Goal: Communication & Community: Participate in discussion

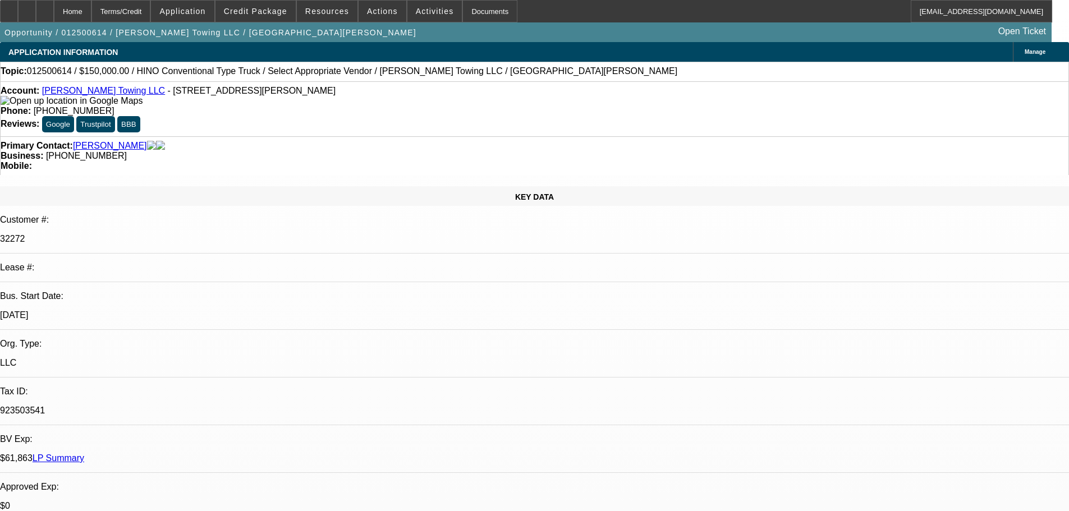
select select "0"
select select "2"
select select "0.1"
select select "4"
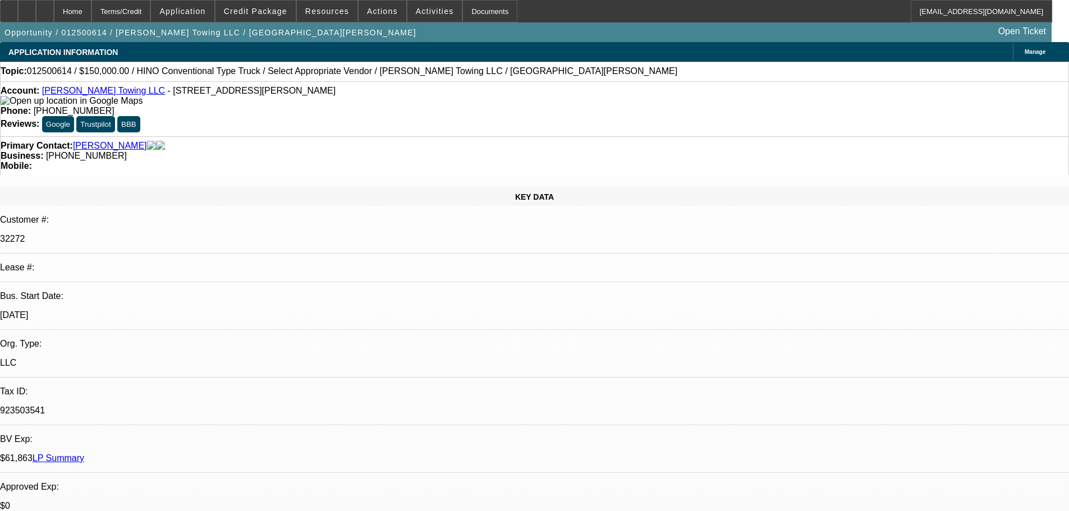
scroll to position [505, 0]
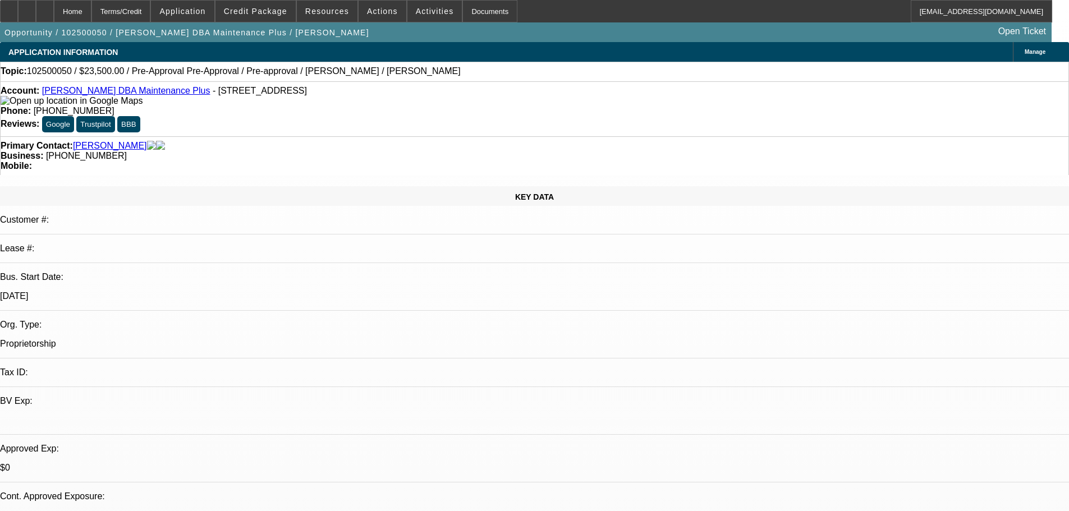
select select "0"
select select "2"
select select "0"
select select "6"
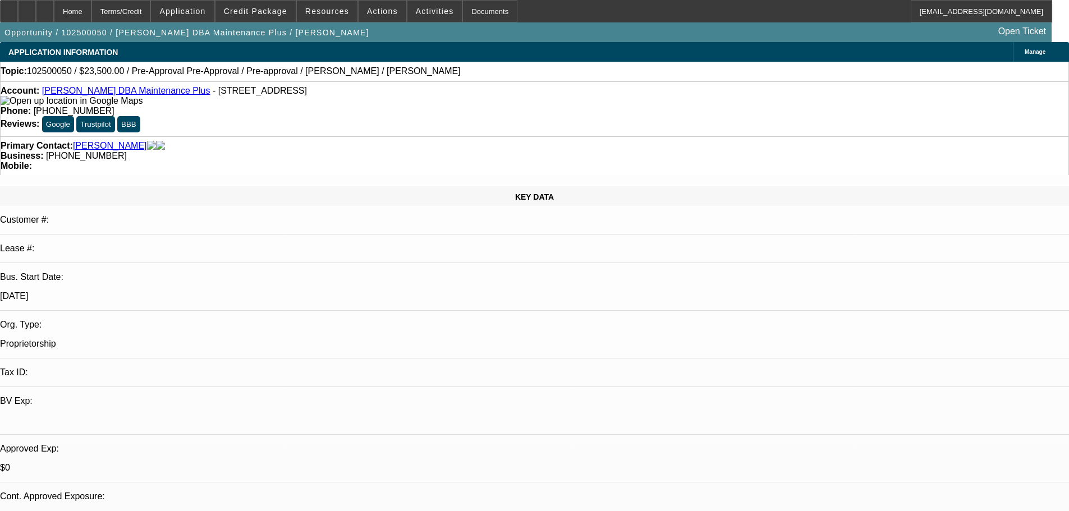
select select "0"
select select "2"
select select "0"
select select "6"
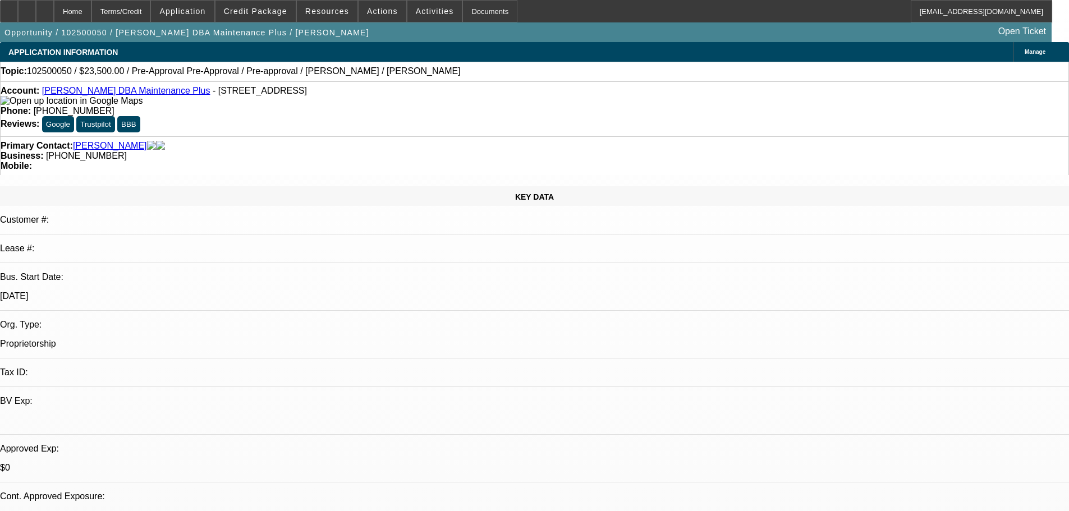
select select "0"
select select "2"
select select "0"
select select "6"
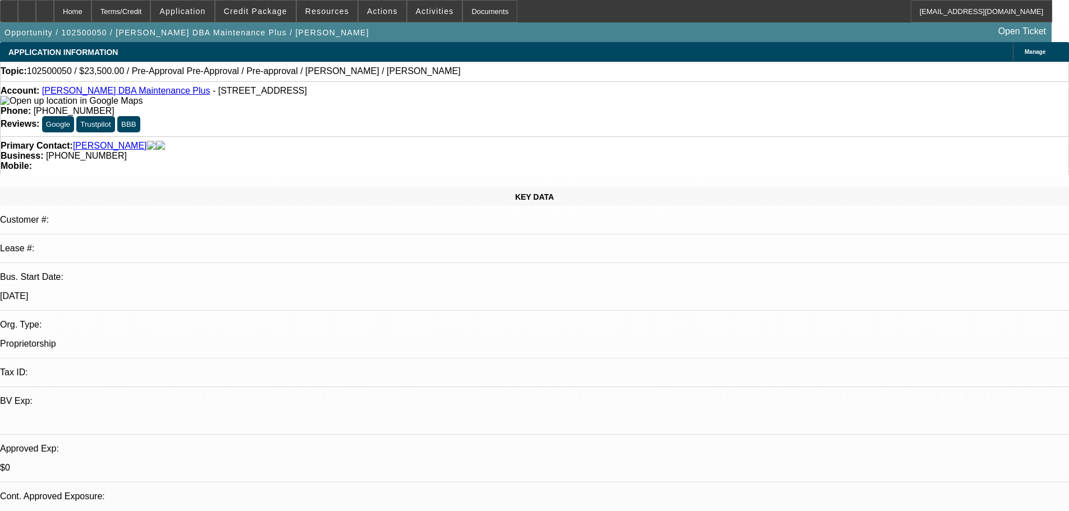
select select "0"
select select "2"
select select "0"
select select "6"
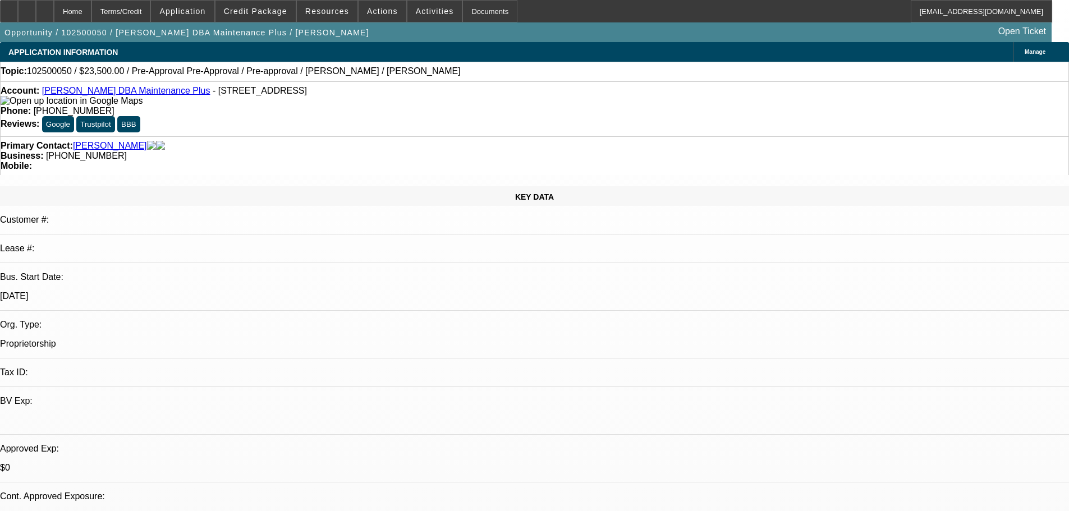
scroll to position [786, 0]
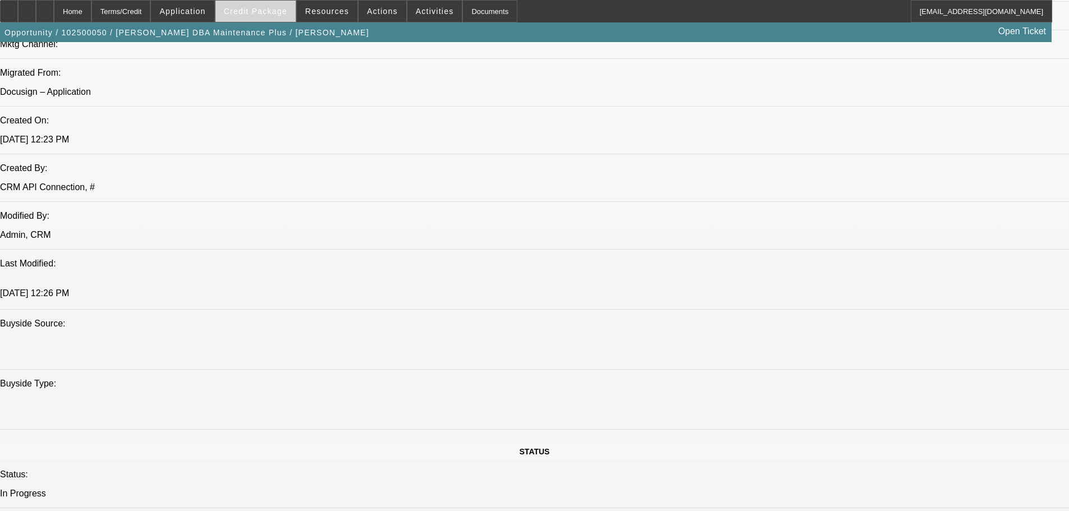
click at [259, 14] on span "Credit Package" at bounding box center [255, 11] width 63 height 9
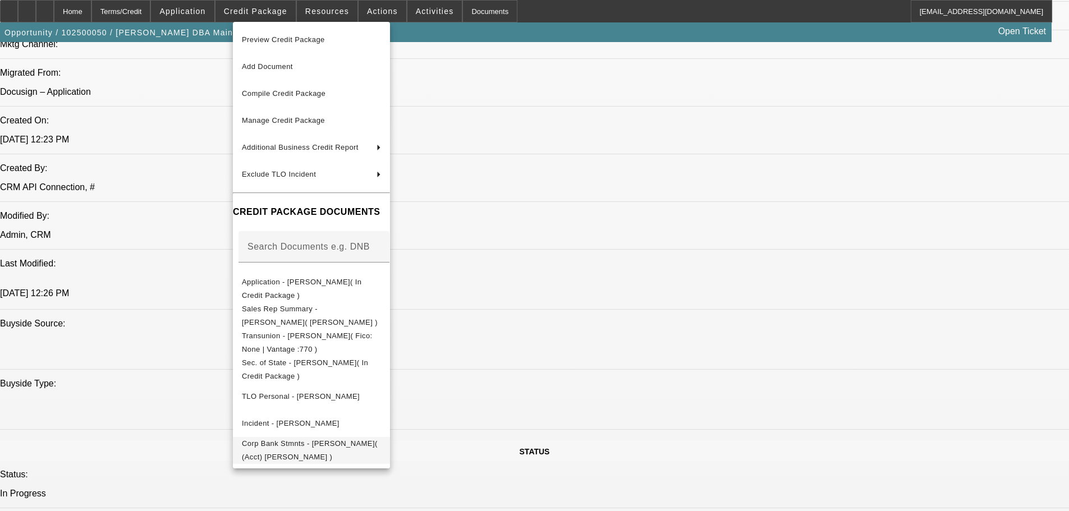
click at [378, 446] on span "Corp Bank Stmnts - Shawn Lappi( (Acct) Shawn Lappi )" at bounding box center [310, 450] width 136 height 22
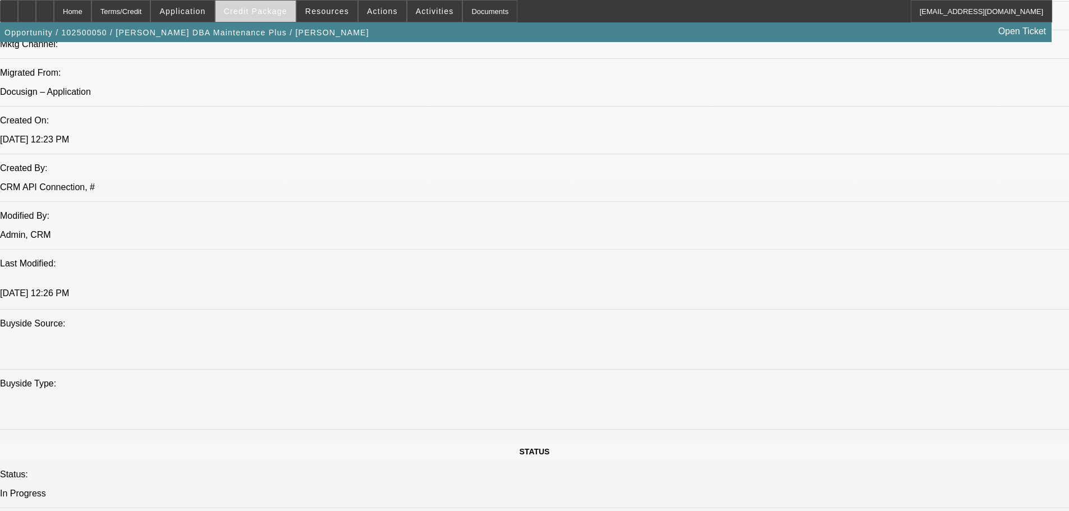
click at [258, 8] on span "Credit Package" at bounding box center [255, 11] width 63 height 9
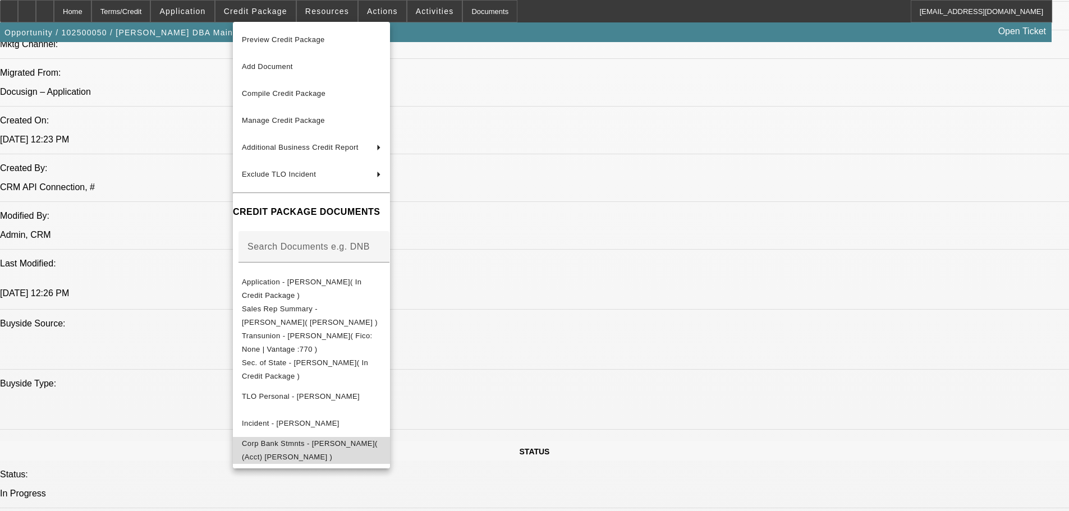
click at [378, 446] on span "Corp Bank Stmnts - Shawn Lappi( (Acct) Shawn Lappi )" at bounding box center [310, 450] width 136 height 22
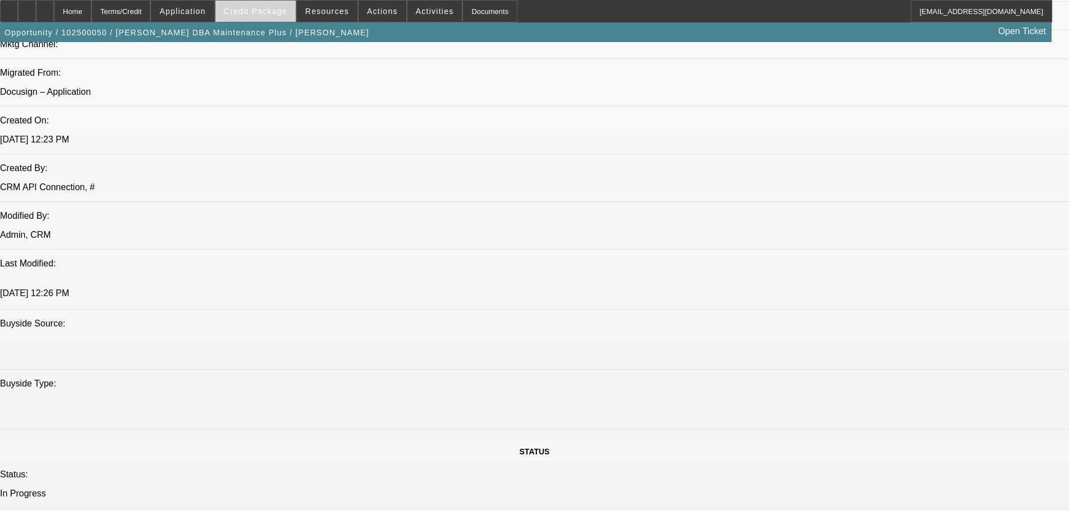
click at [269, 18] on span at bounding box center [255, 11] width 80 height 27
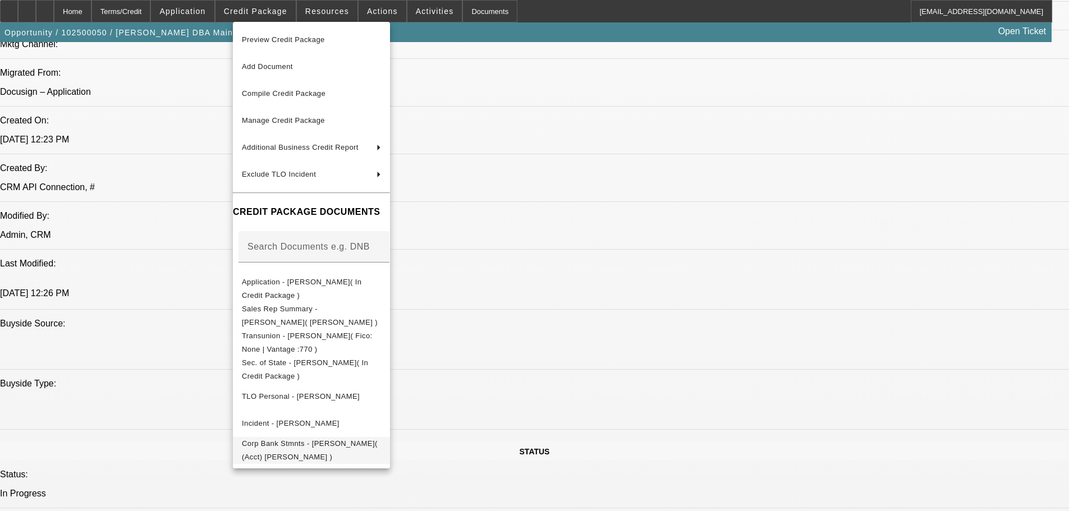
click at [390, 460] on button "Corp Bank Stmnts - Shawn Lappi( (Acct) Shawn Lappi )" at bounding box center [311, 450] width 157 height 27
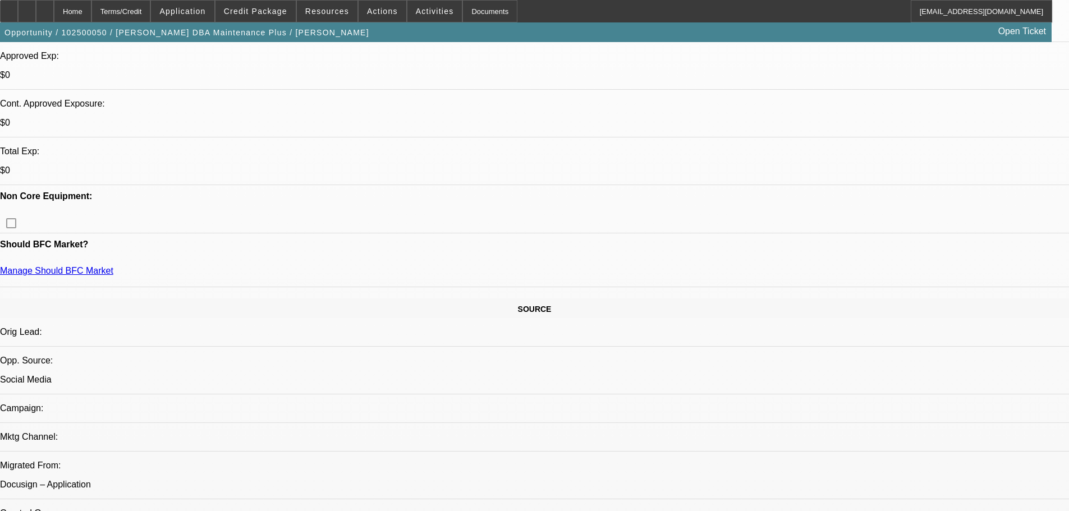
scroll to position [0, 0]
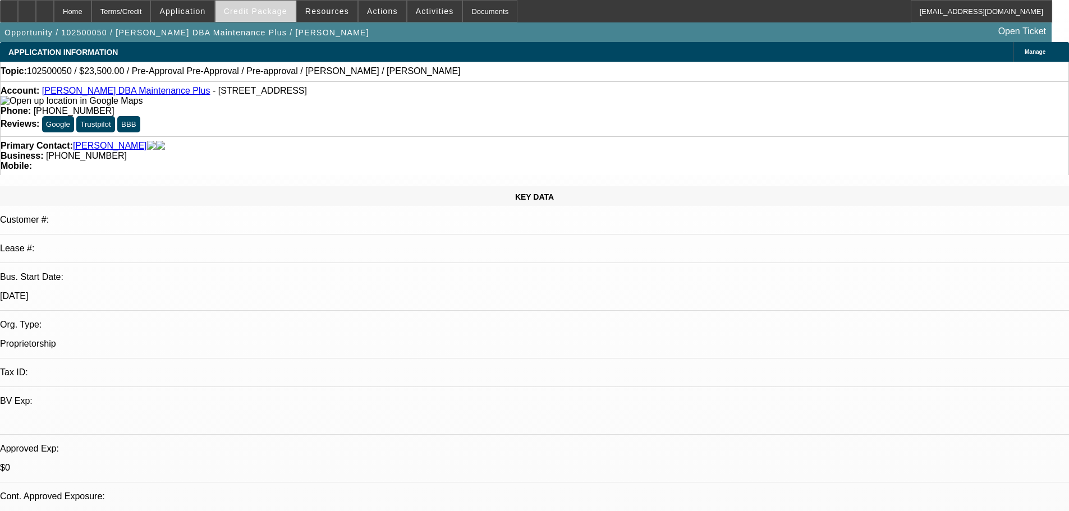
click at [263, 6] on span at bounding box center [255, 11] width 80 height 27
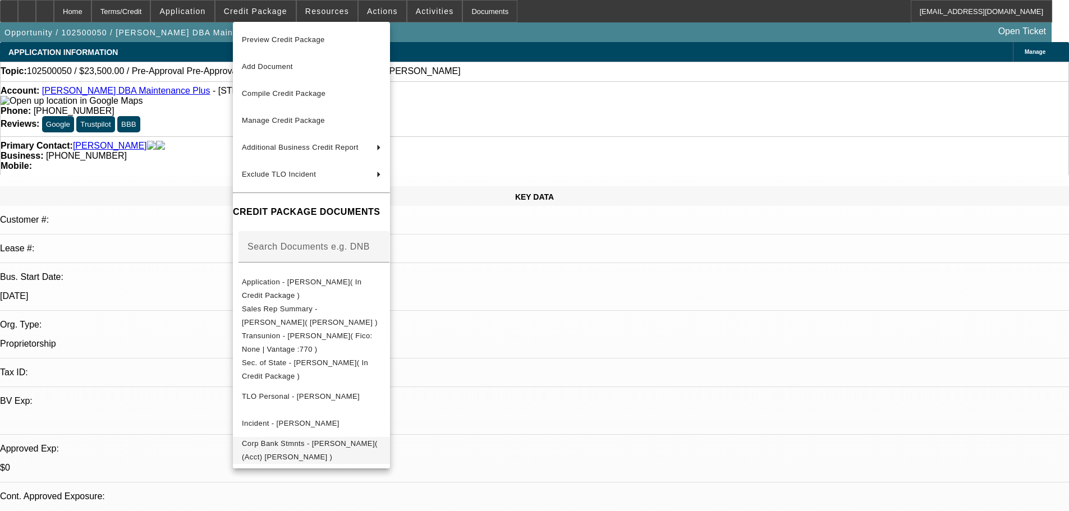
click at [381, 451] on span "Corp Bank Stmnts - Shawn Lappi( (Acct) Shawn Lappi )" at bounding box center [311, 450] width 139 height 27
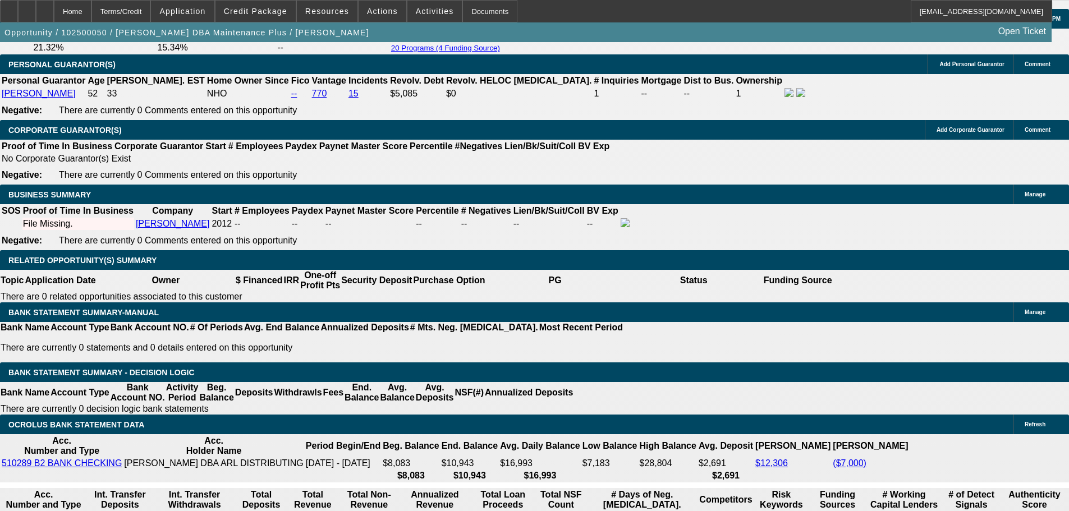
scroll to position [1627, 0]
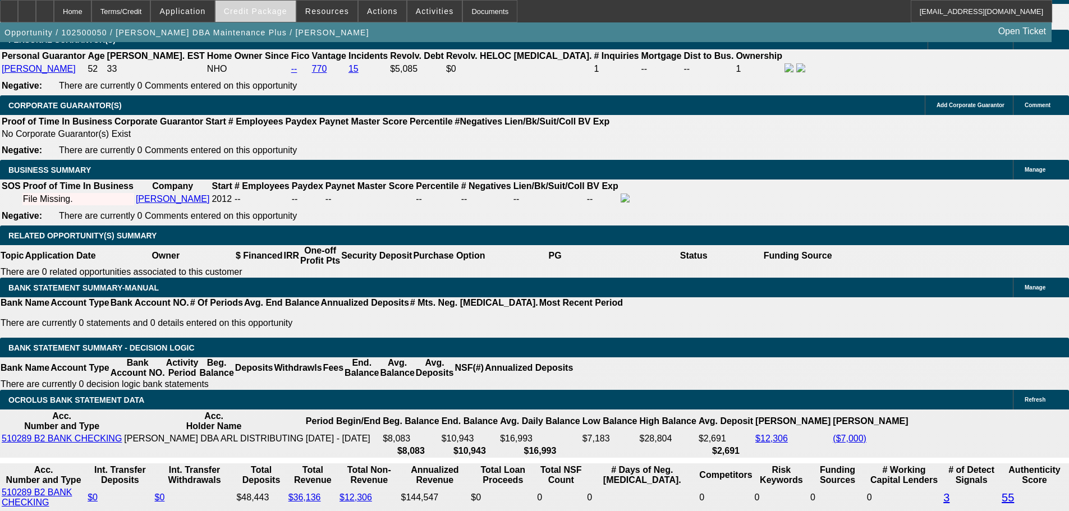
click at [273, 17] on span at bounding box center [255, 11] width 80 height 27
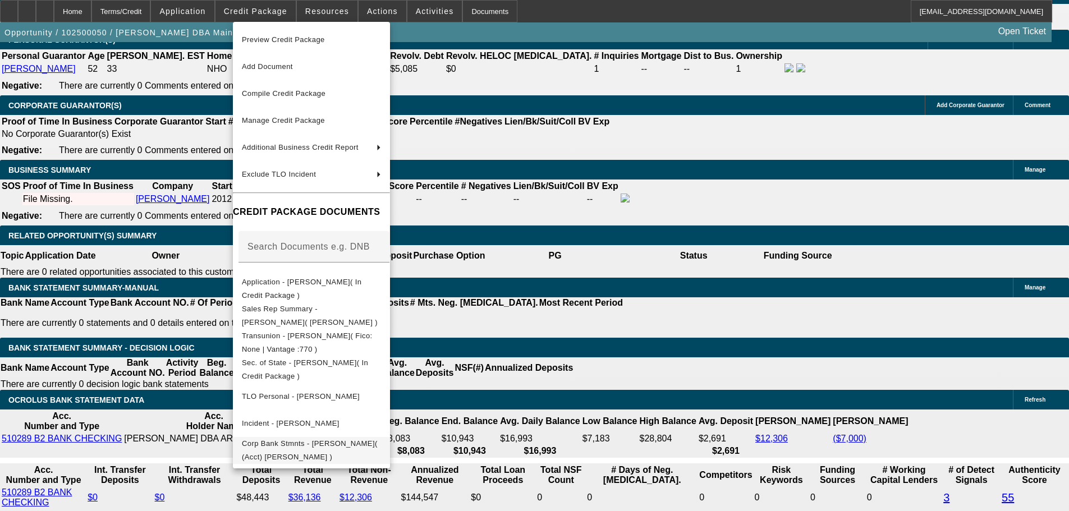
click at [390, 454] on button "Corp Bank Stmnts - Shawn Lappi( (Acct) Shawn Lappi )" at bounding box center [311, 450] width 157 height 27
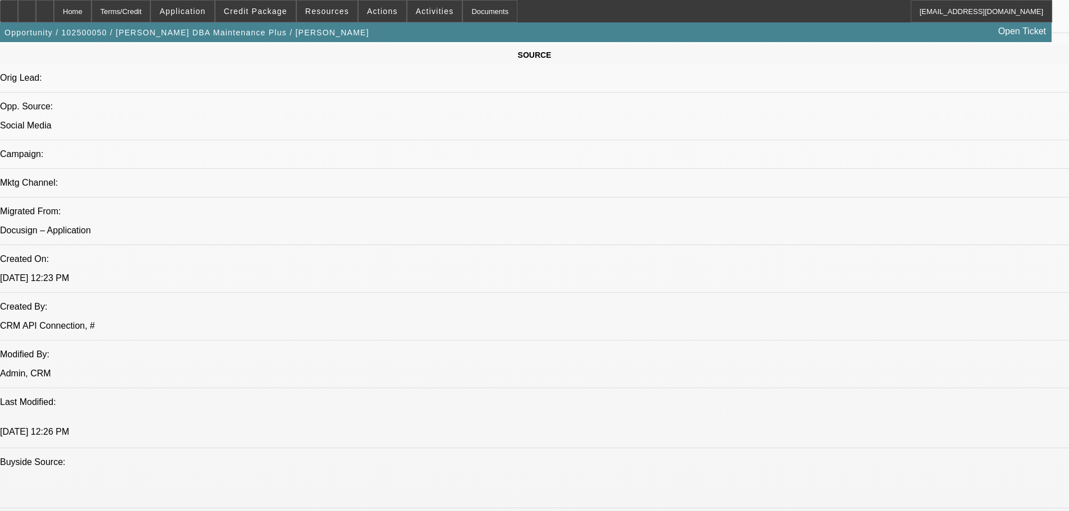
scroll to position [729, 0]
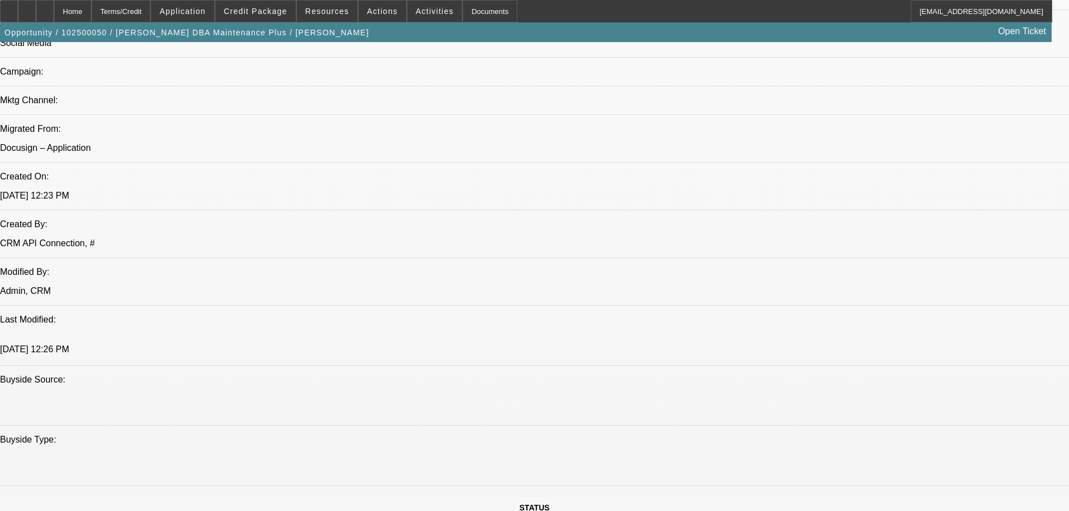
radio input "true"
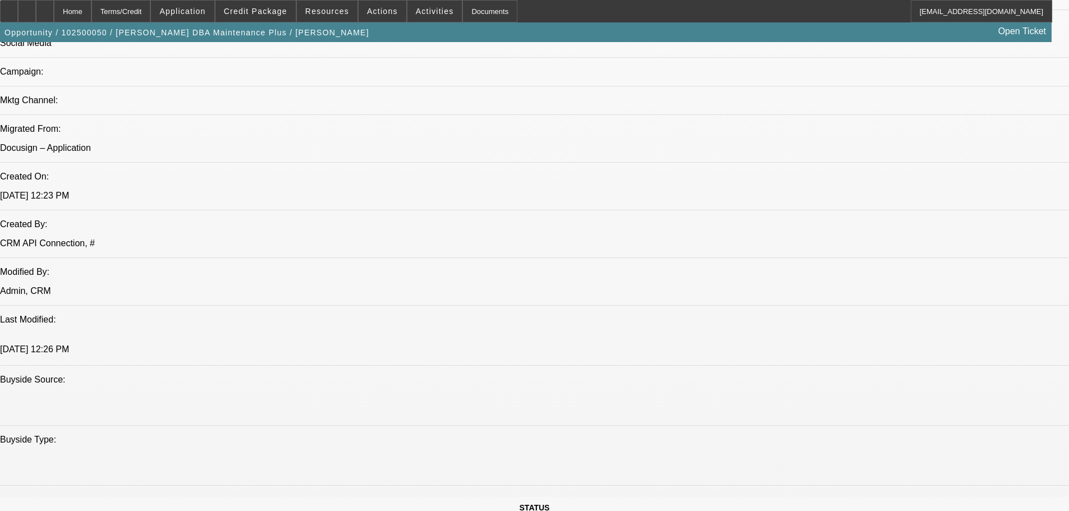
drag, startPoint x: 868, startPoint y: 227, endPoint x: 737, endPoint y: 228, distance: 130.2
type textarea "1-6: 1) the ARL DBA on his bank statements was a past DBA that doesnt run anymo…"
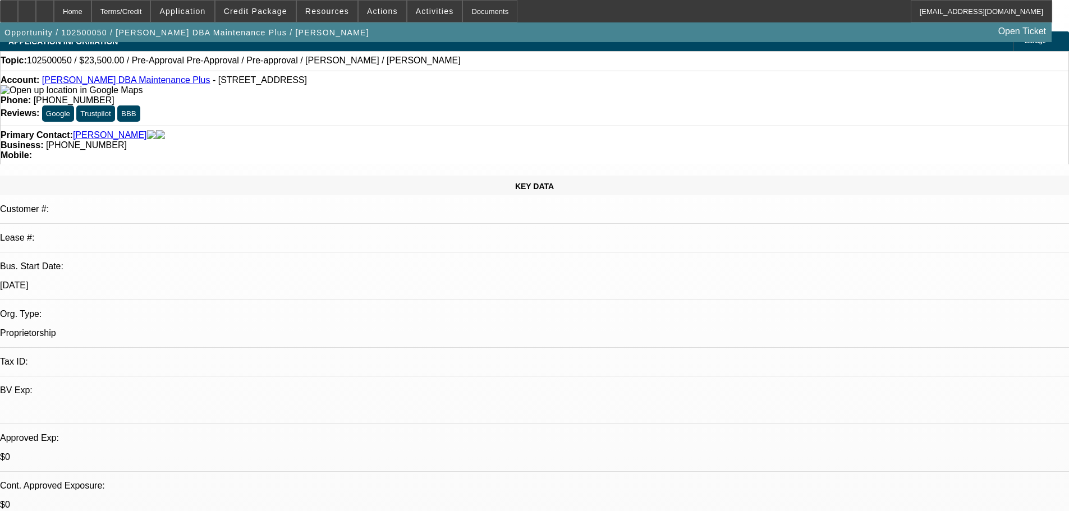
scroll to position [0, 0]
